Goal: Information Seeking & Learning: Learn about a topic

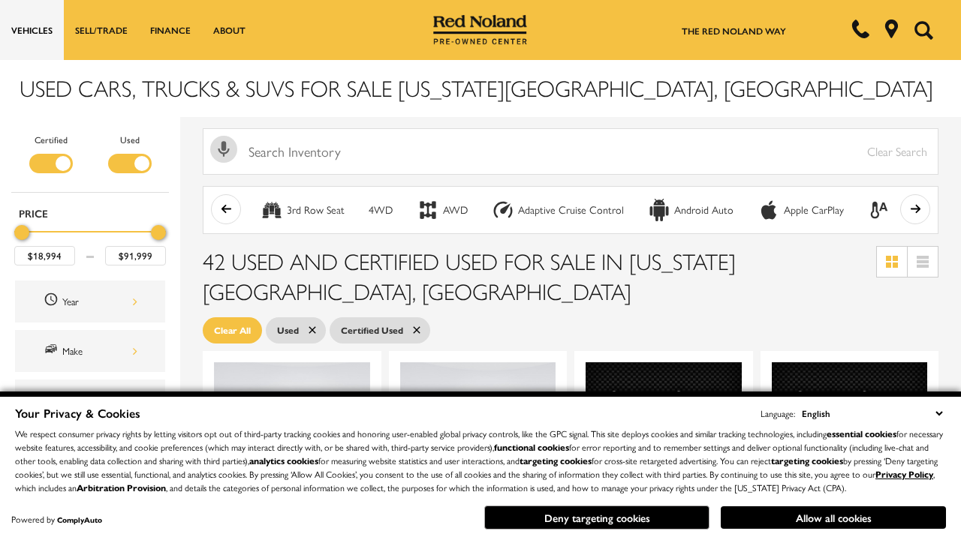
scroll to position [629, 0]
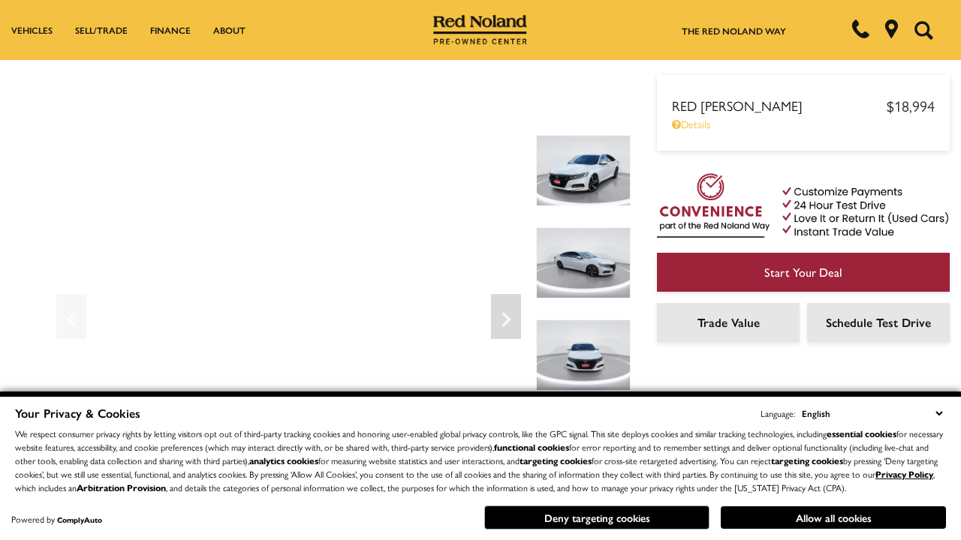
scroll to position [786, 0]
